Goal: Navigation & Orientation: Find specific page/section

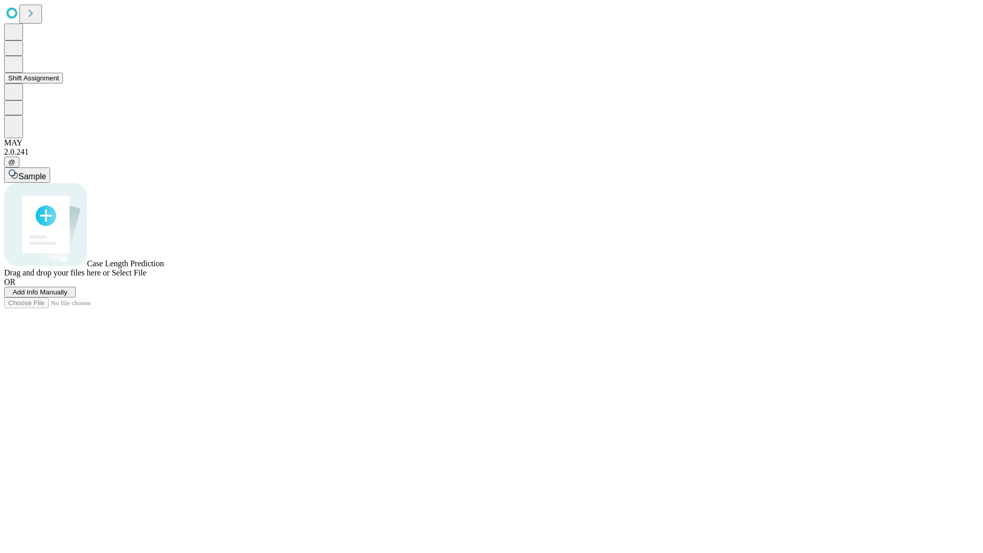
click at [63, 83] on button "Shift Assignment" at bounding box center [33, 78] width 59 height 11
